Goal: Obtain resource: Download file/media

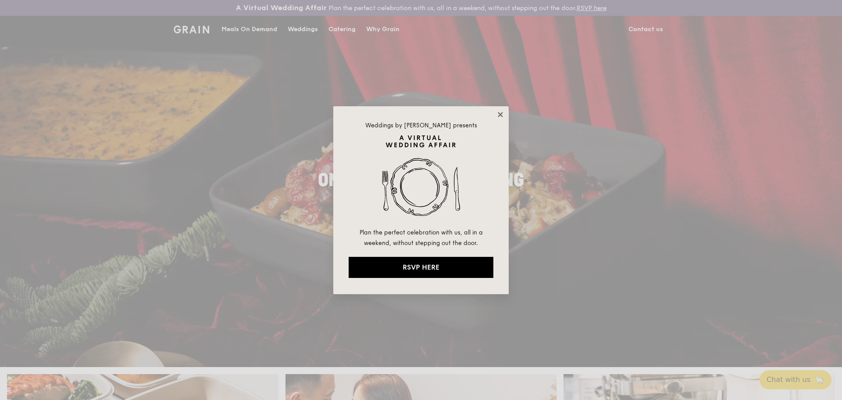
click at [499, 114] on icon at bounding box center [500, 114] width 5 height 5
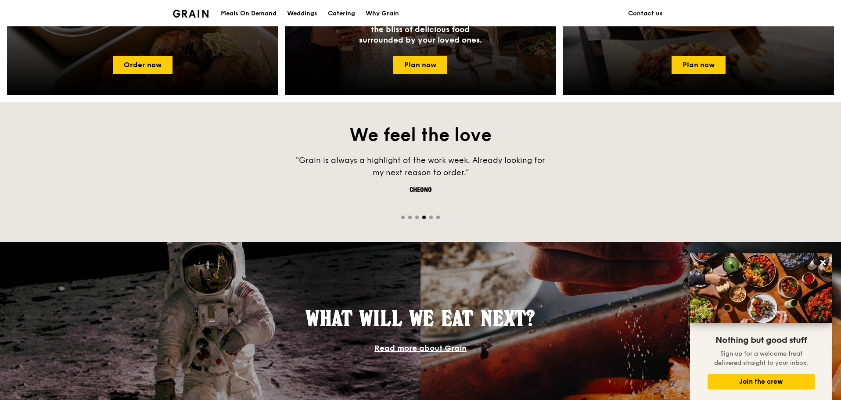
scroll to position [416, 0]
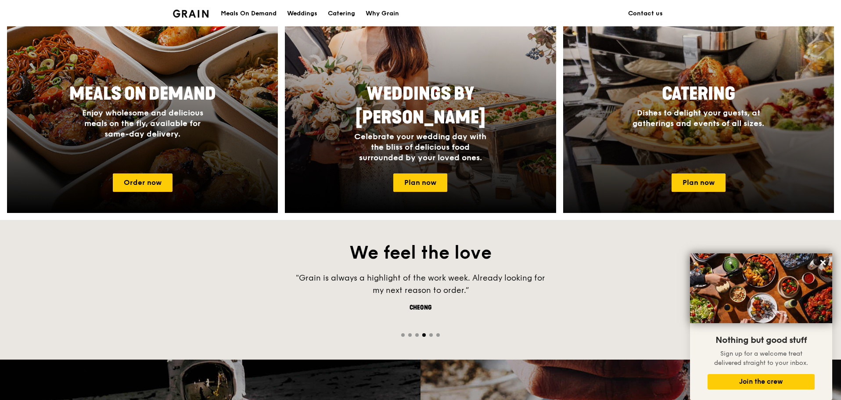
click at [690, 102] on span "Catering" at bounding box center [698, 93] width 73 height 21
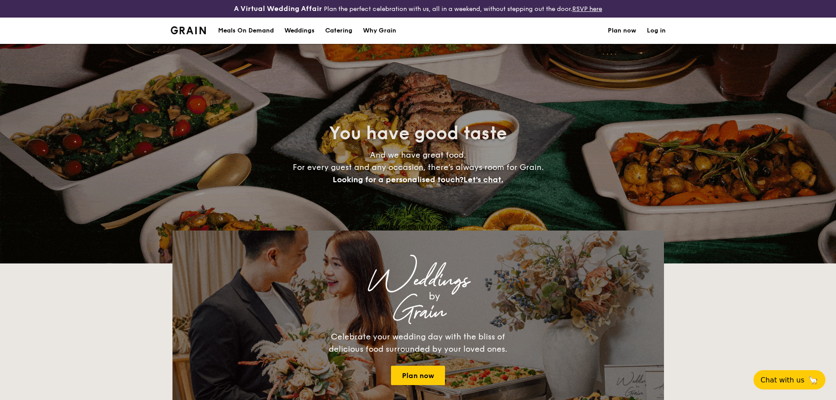
select select
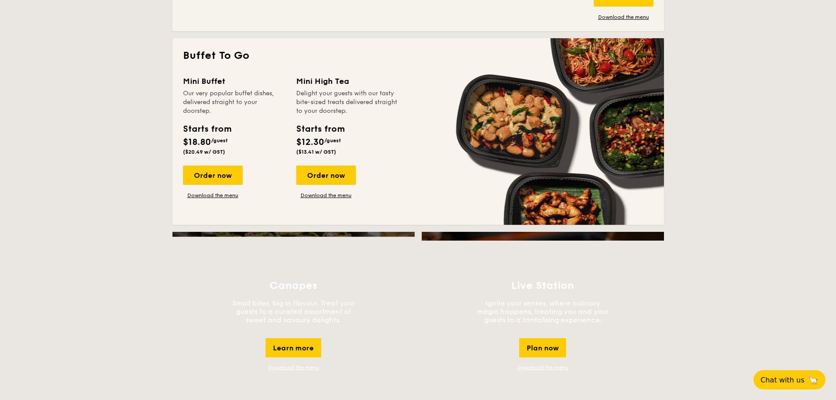
scroll to position [527, 0]
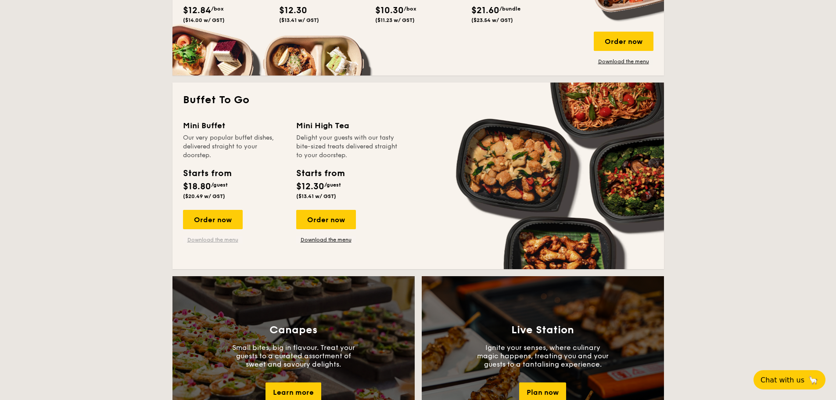
click at [218, 239] on link "Download the menu" at bounding box center [213, 239] width 60 height 7
